Goal: Information Seeking & Learning: Learn about a topic

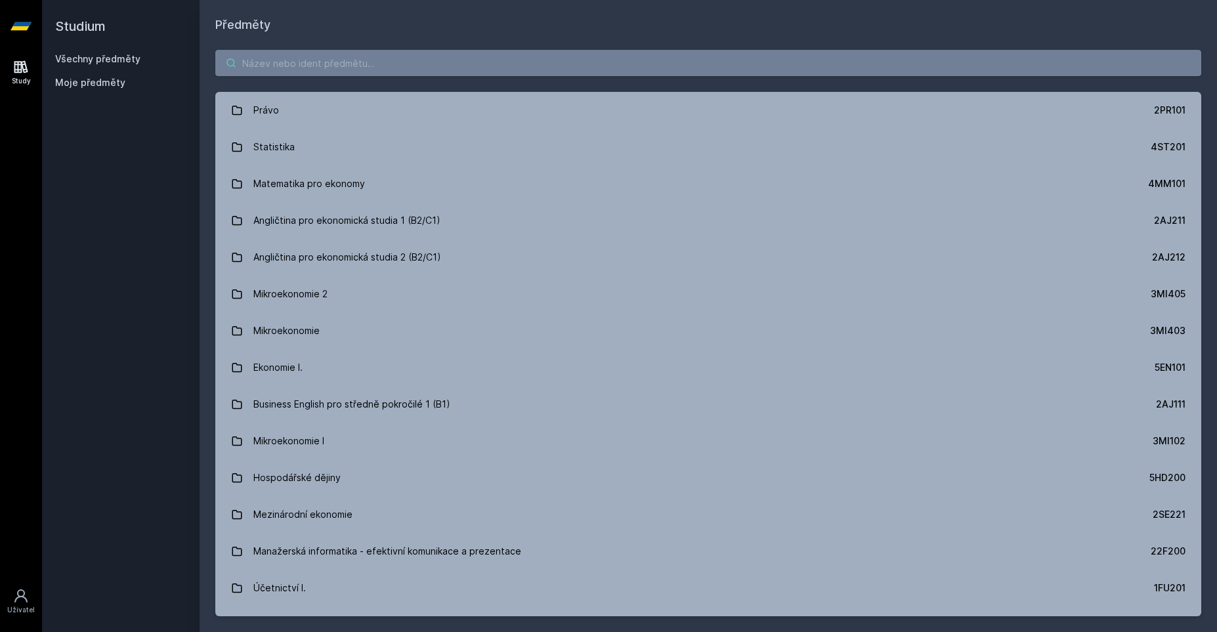
click at [333, 58] on input "search" at bounding box center [708, 63] width 986 height 26
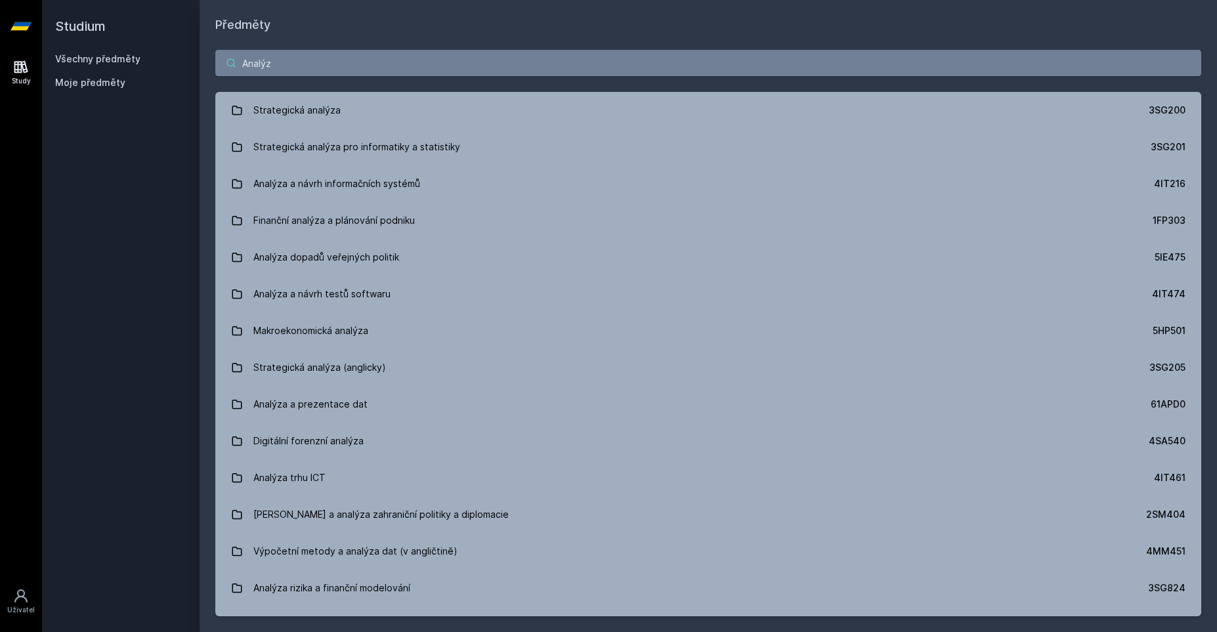
type input "Analýza"
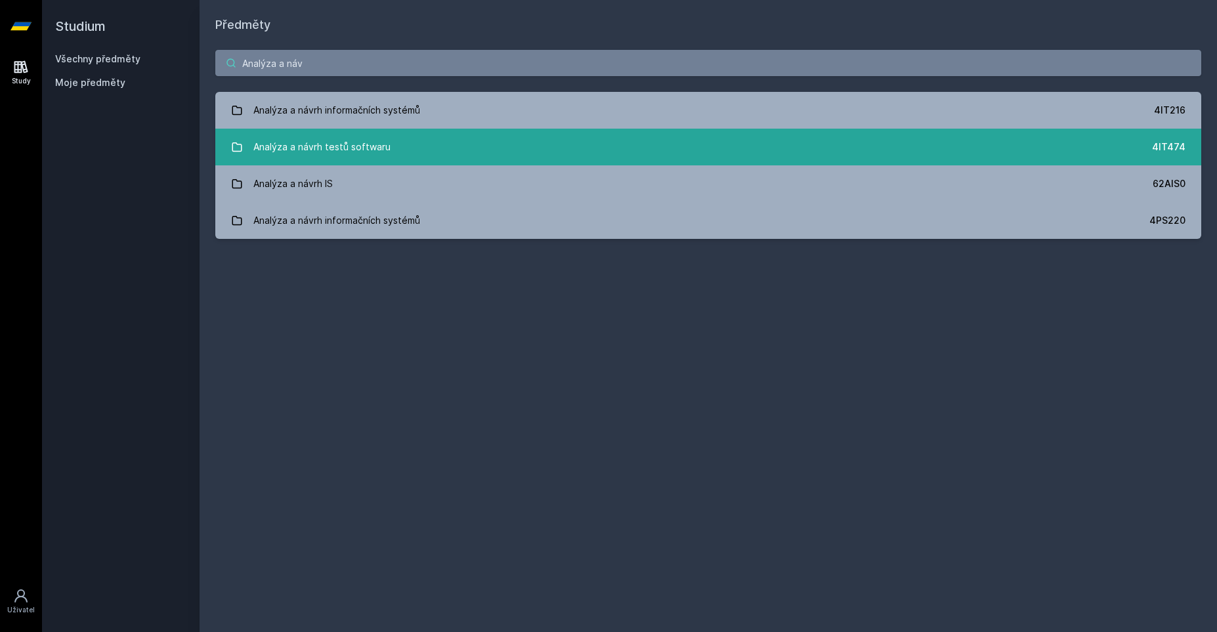
type input "Analýza a náv"
click at [428, 152] on link "Analýza a návrh testů softwaru 4IT474" at bounding box center [708, 147] width 986 height 37
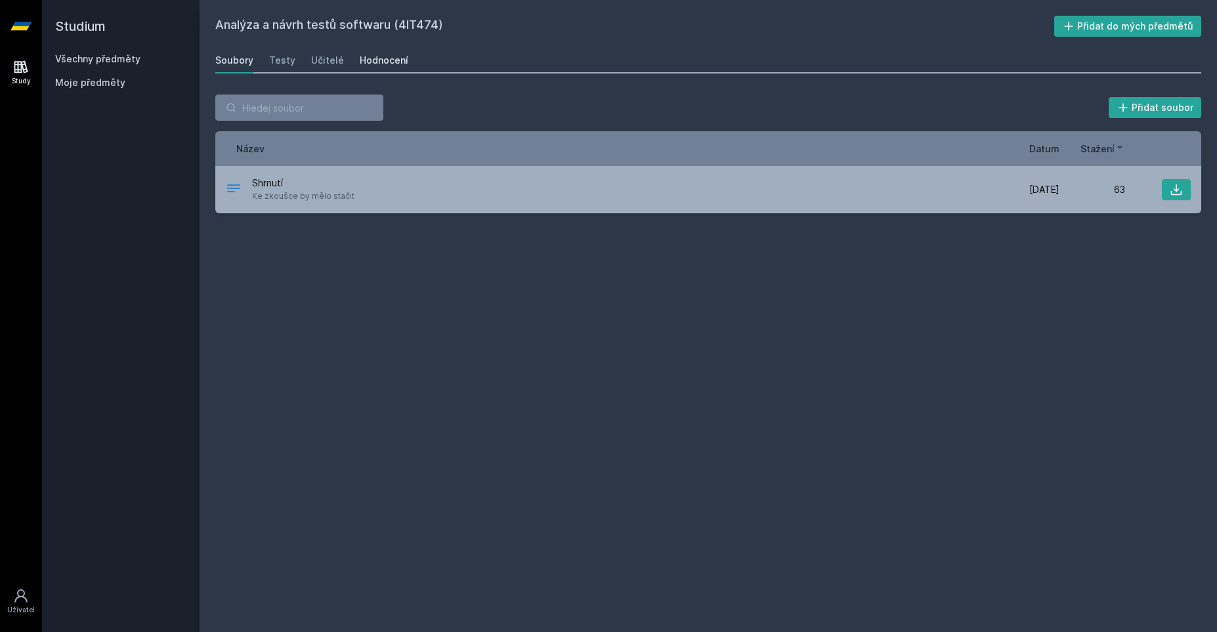
click at [383, 61] on div "Hodnocení" at bounding box center [384, 60] width 49 height 13
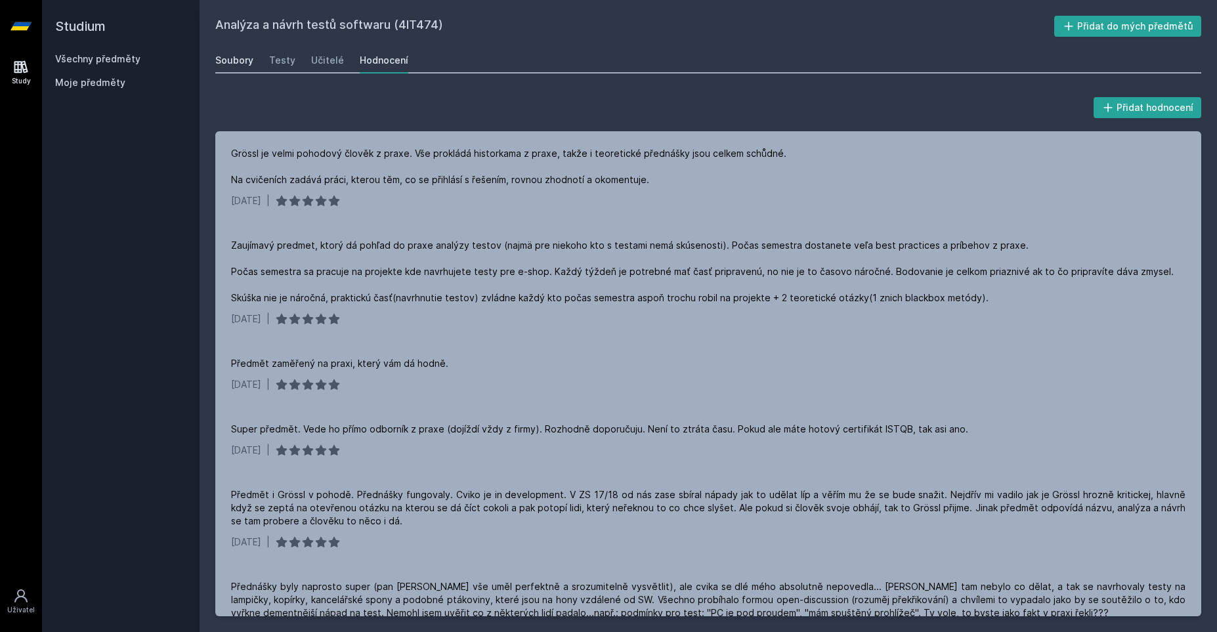
click at [224, 63] on div "Soubory" at bounding box center [234, 60] width 38 height 13
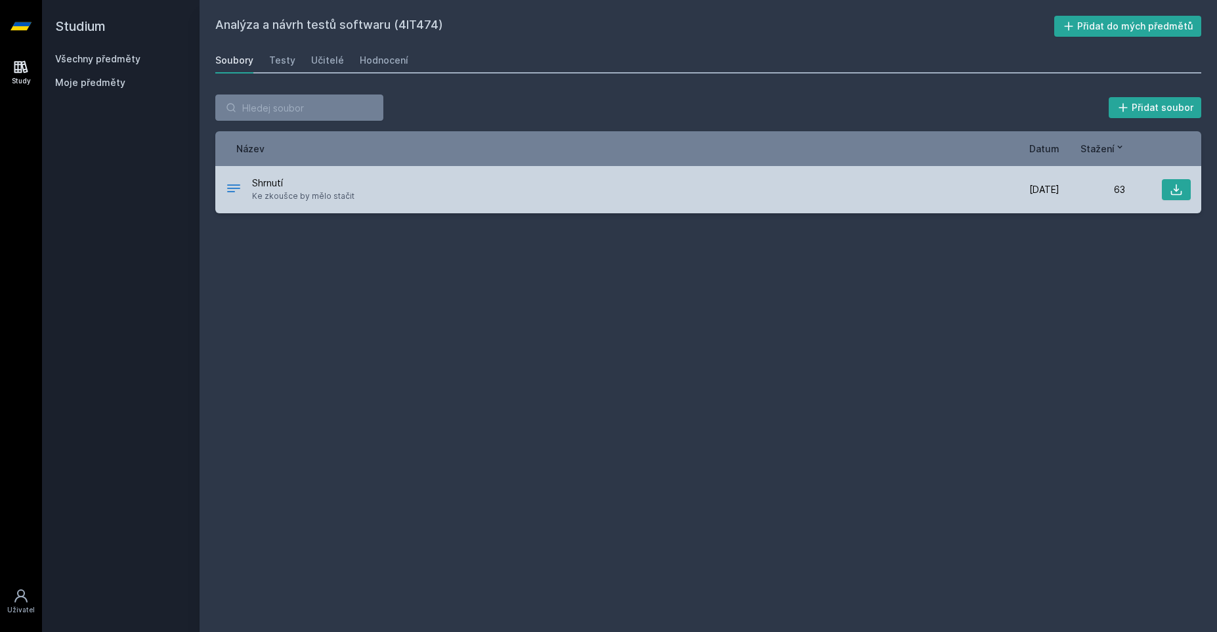
click at [335, 200] on span "Ke zkoušce by mělo stačit" at bounding box center [303, 196] width 102 height 13
click at [1177, 186] on icon at bounding box center [1176, 189] width 13 height 13
